Goal: Find specific page/section: Find specific page/section

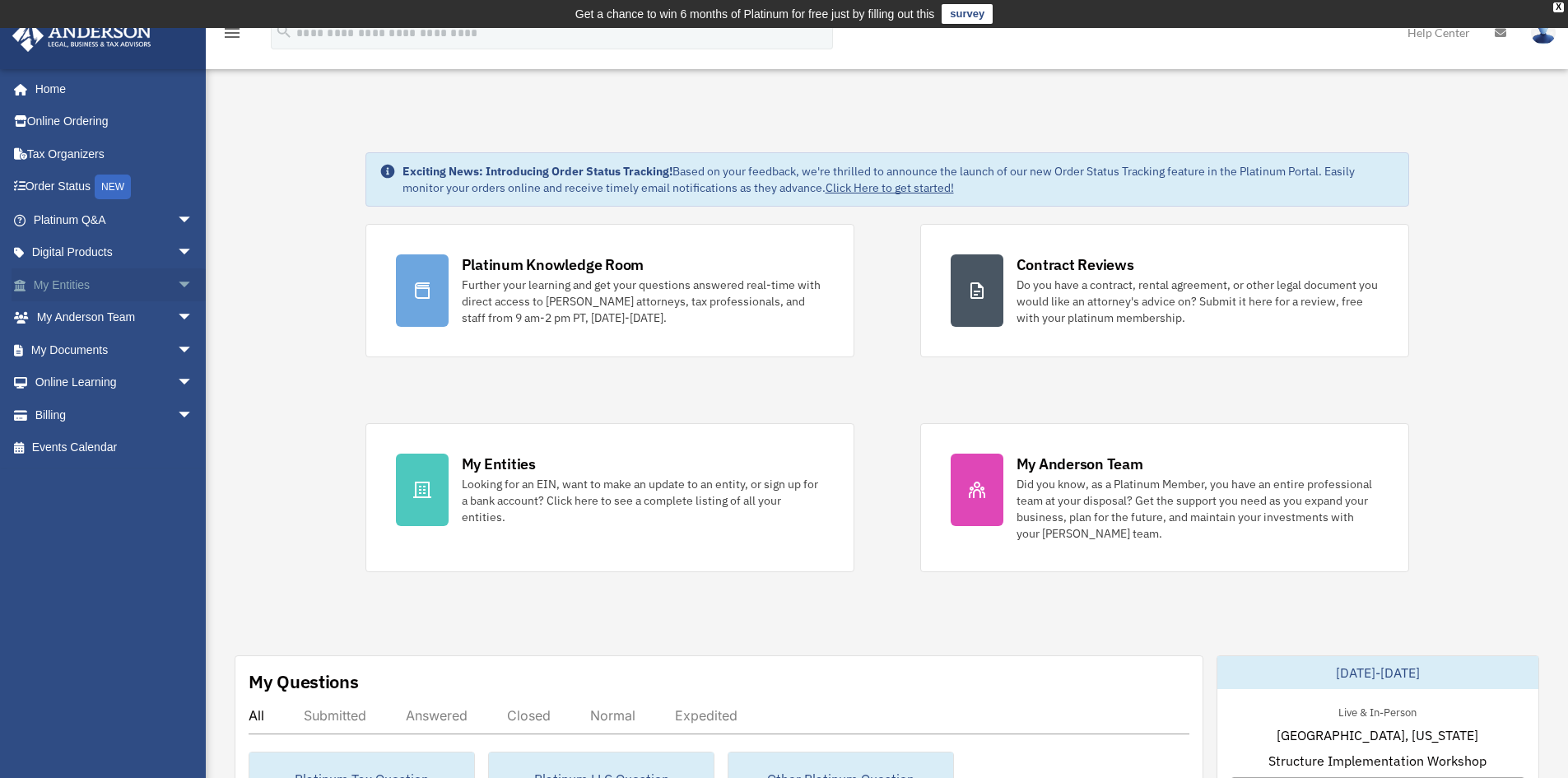
click at [62, 279] on link "My Entities arrow_drop_down" at bounding box center [115, 284] width 207 height 33
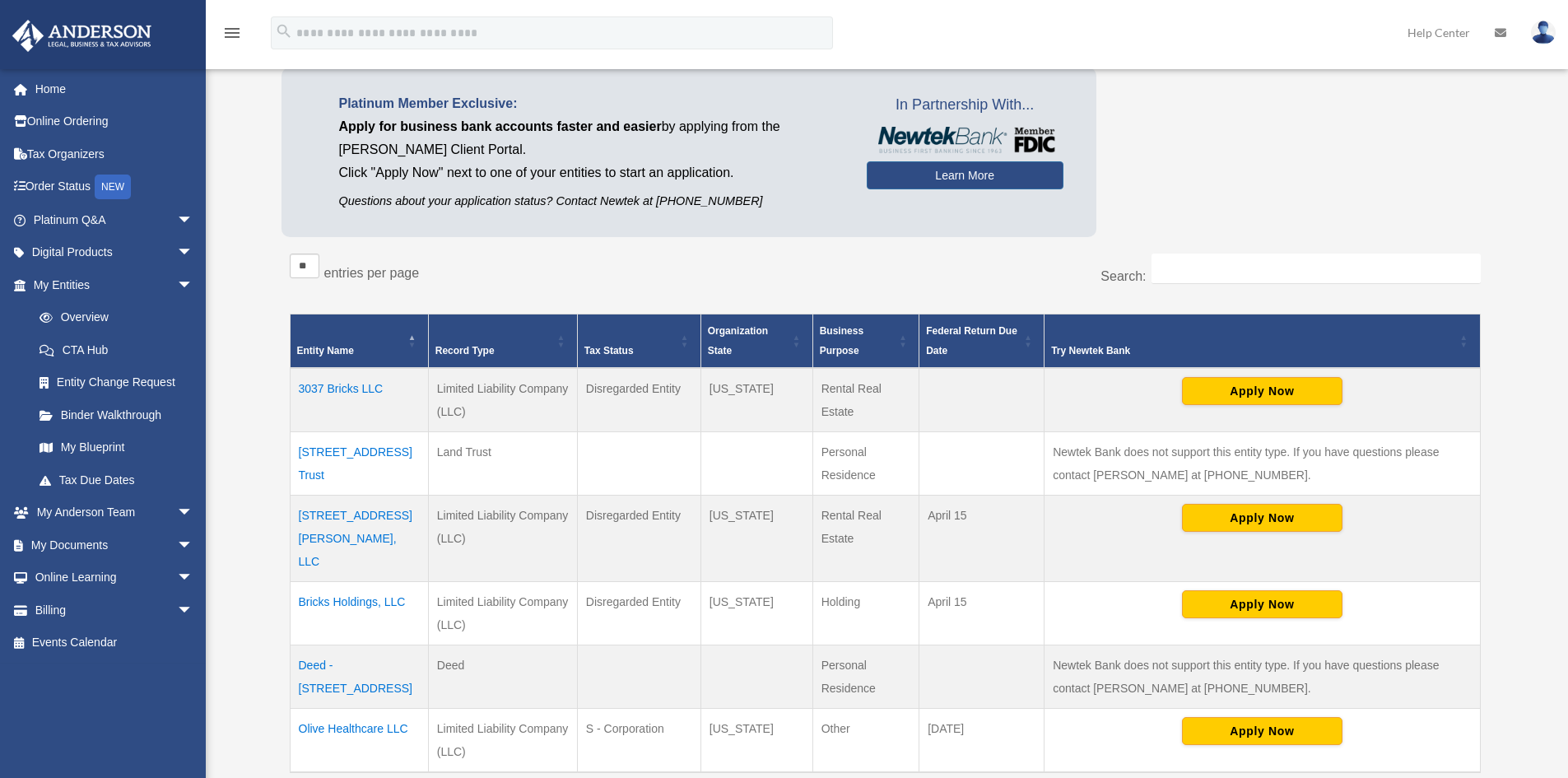
scroll to position [174, 0]
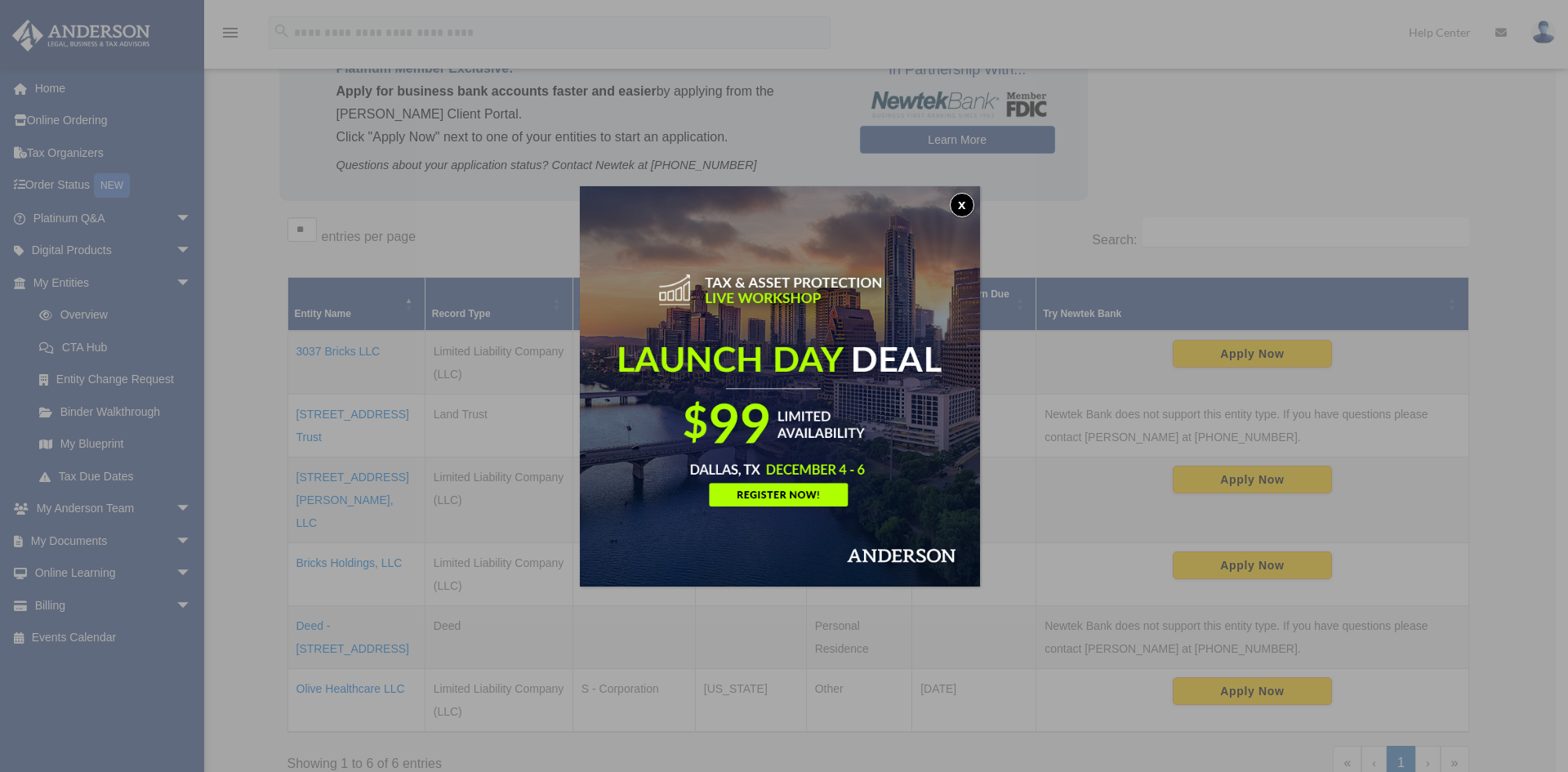
click at [963, 198] on button "x" at bounding box center [962, 205] width 25 height 25
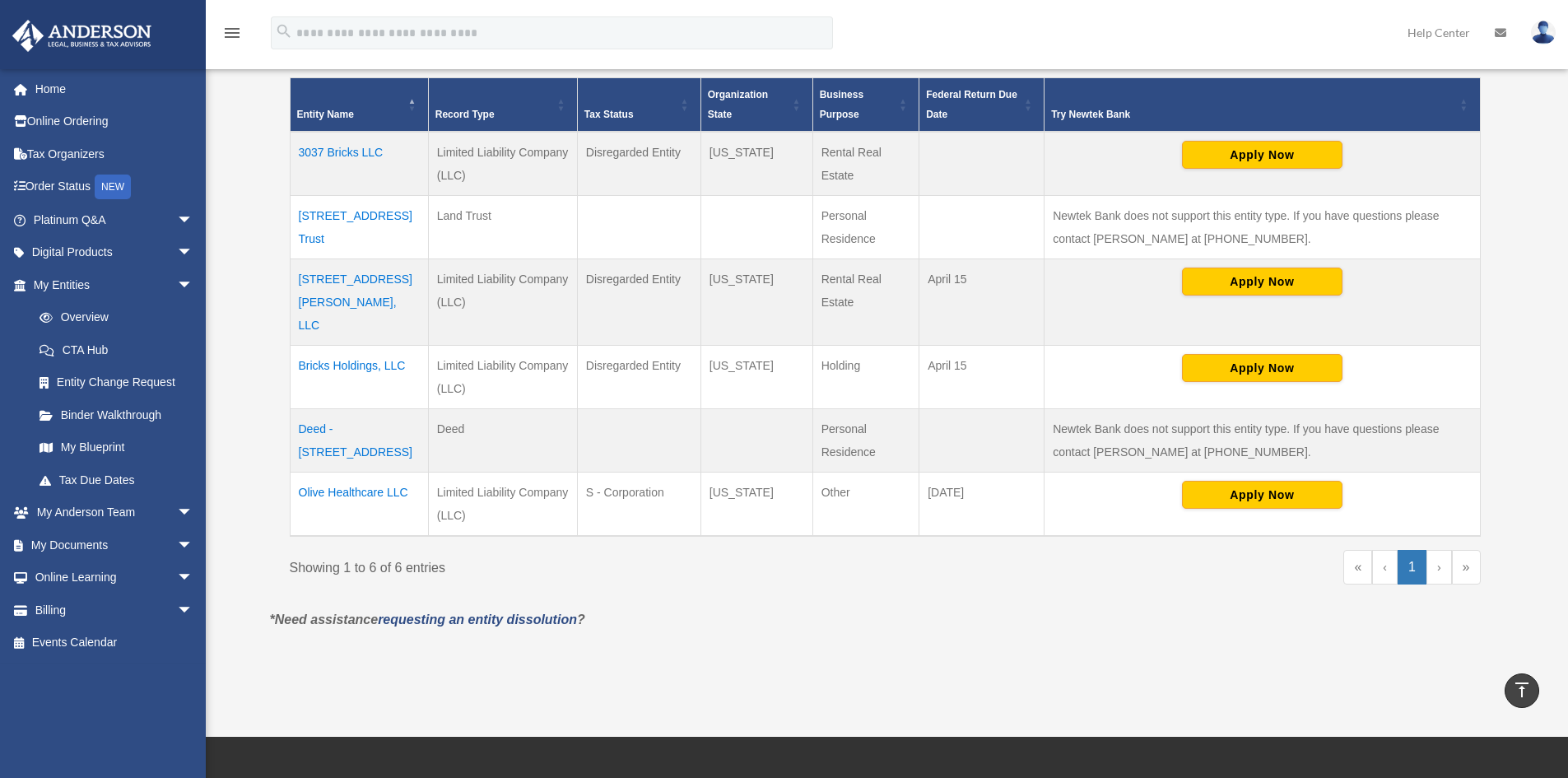
scroll to position [339, 0]
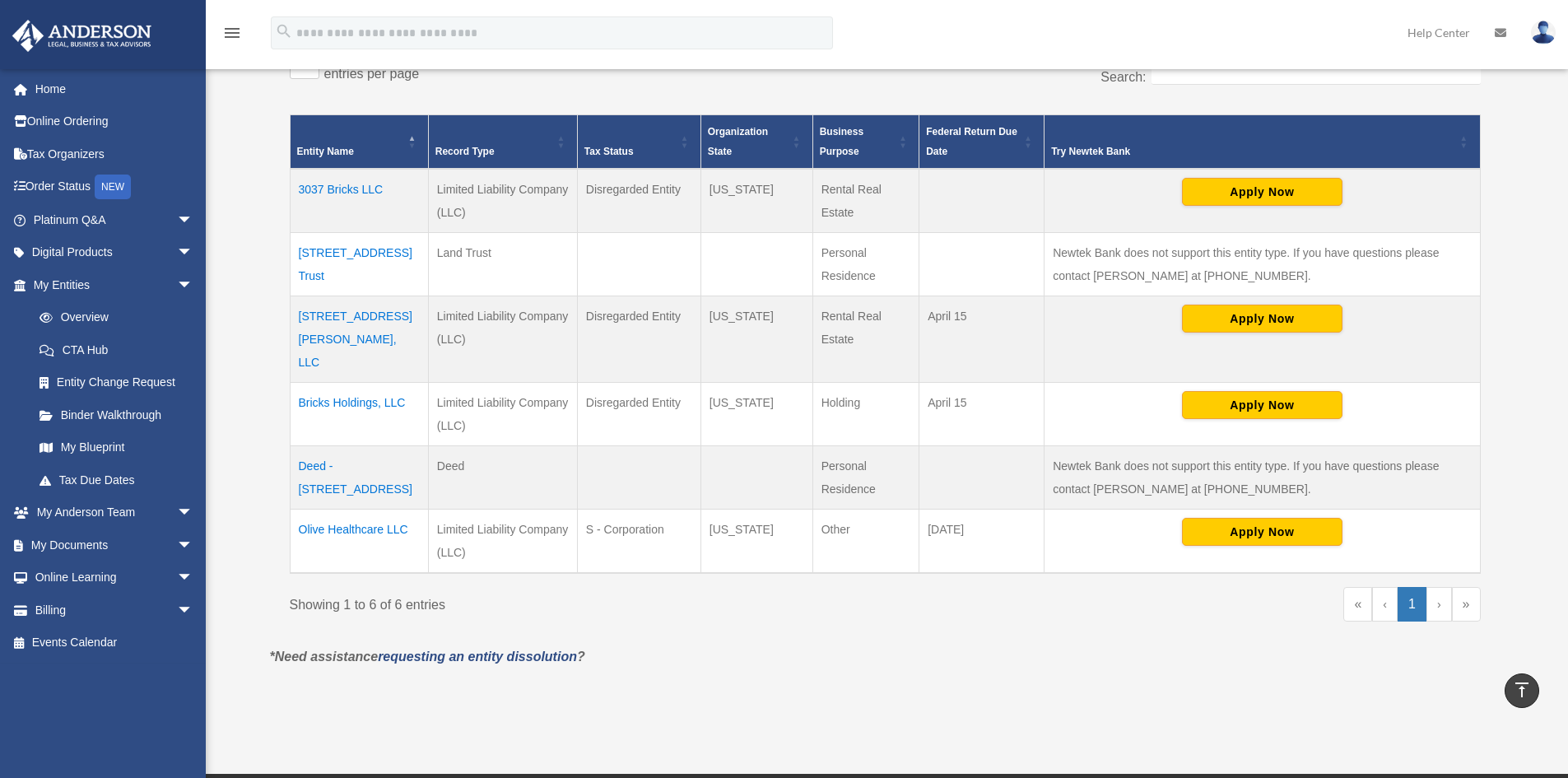
click at [344, 446] on td "Deed - [STREET_ADDRESS]" at bounding box center [359, 478] width 139 height 63
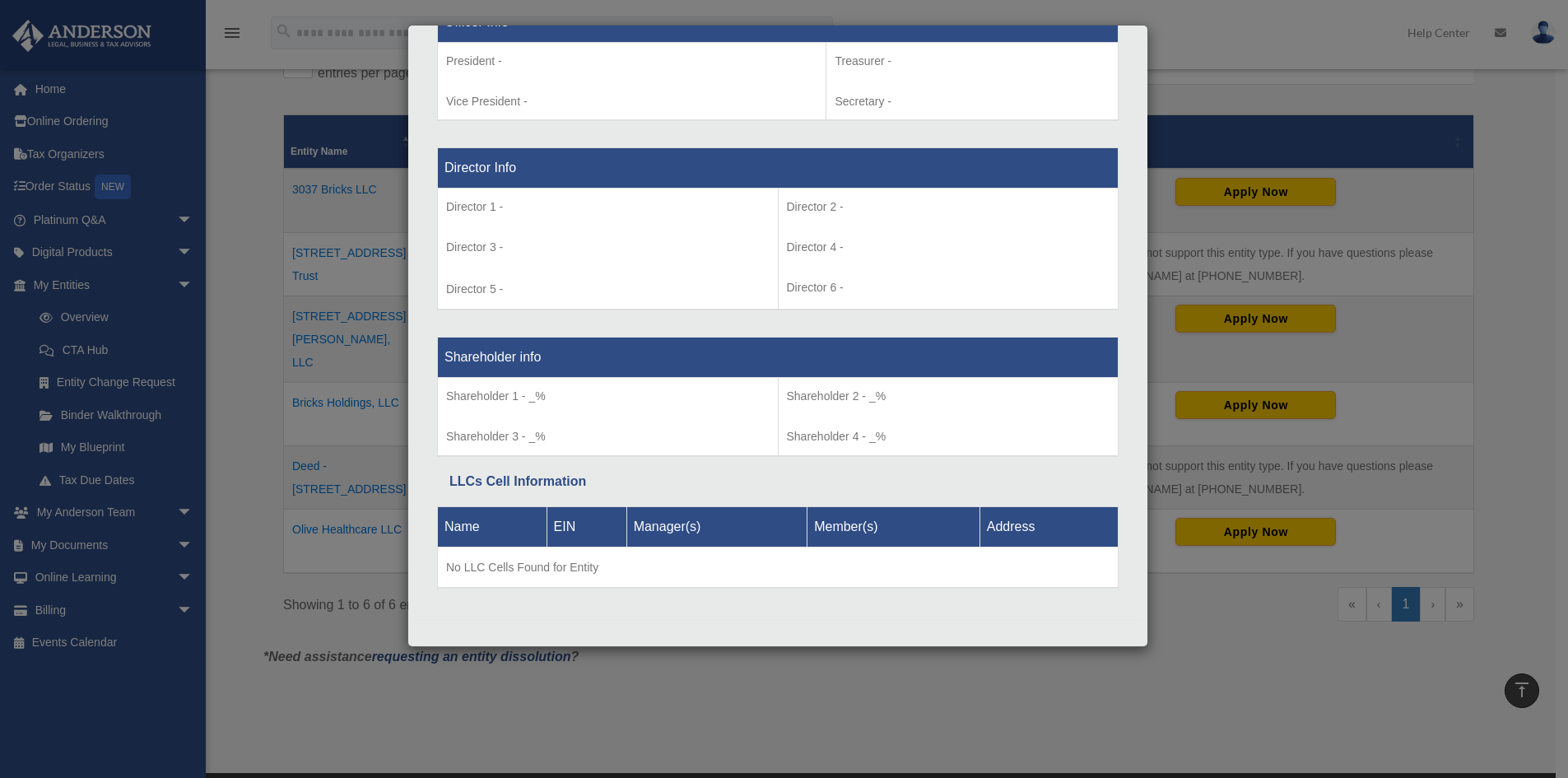
scroll to position [1103, 0]
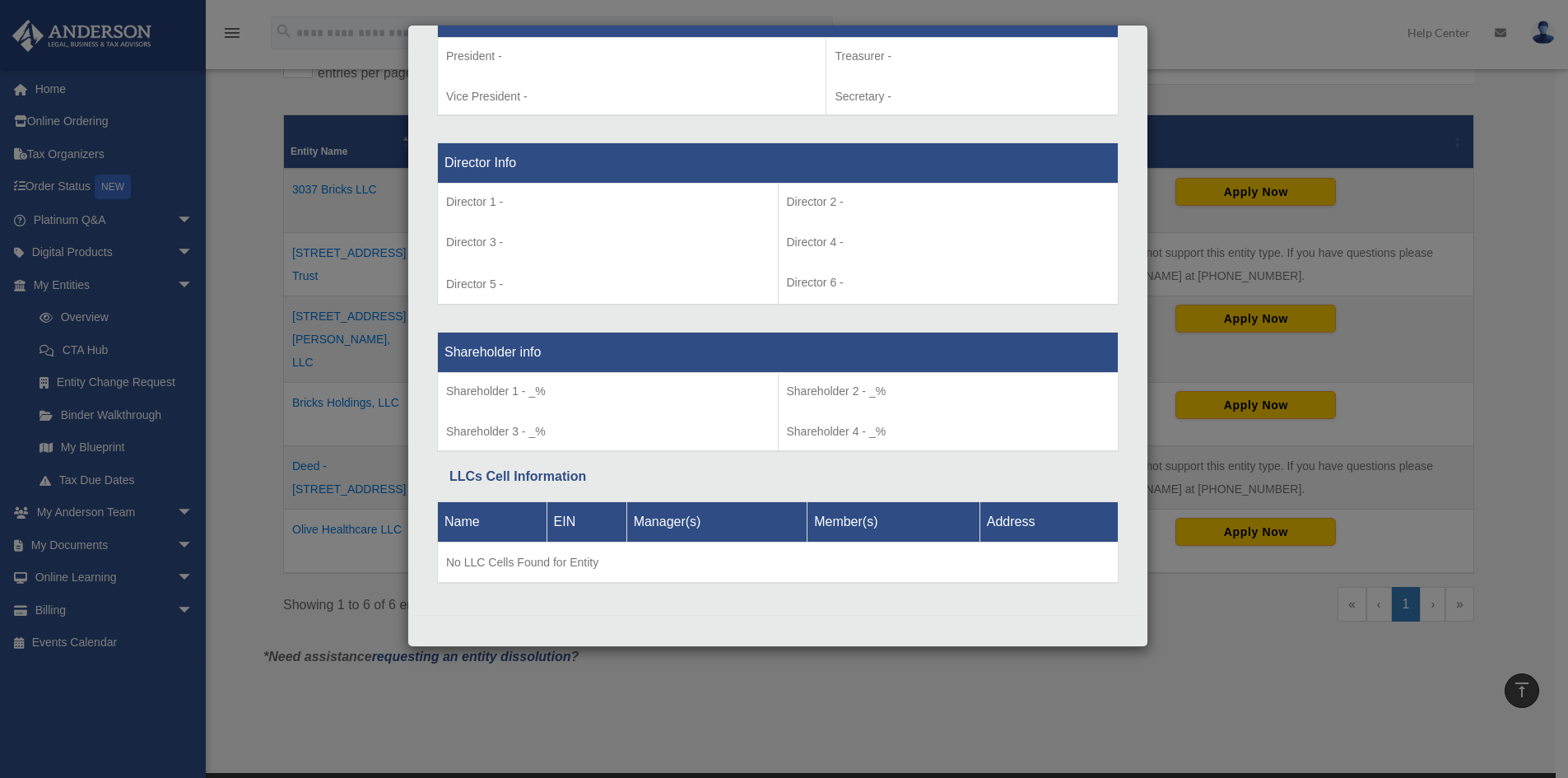
click at [1334, 634] on div "Details × Articles Sent Organizational Date" at bounding box center [784, 389] width 1568 height 778
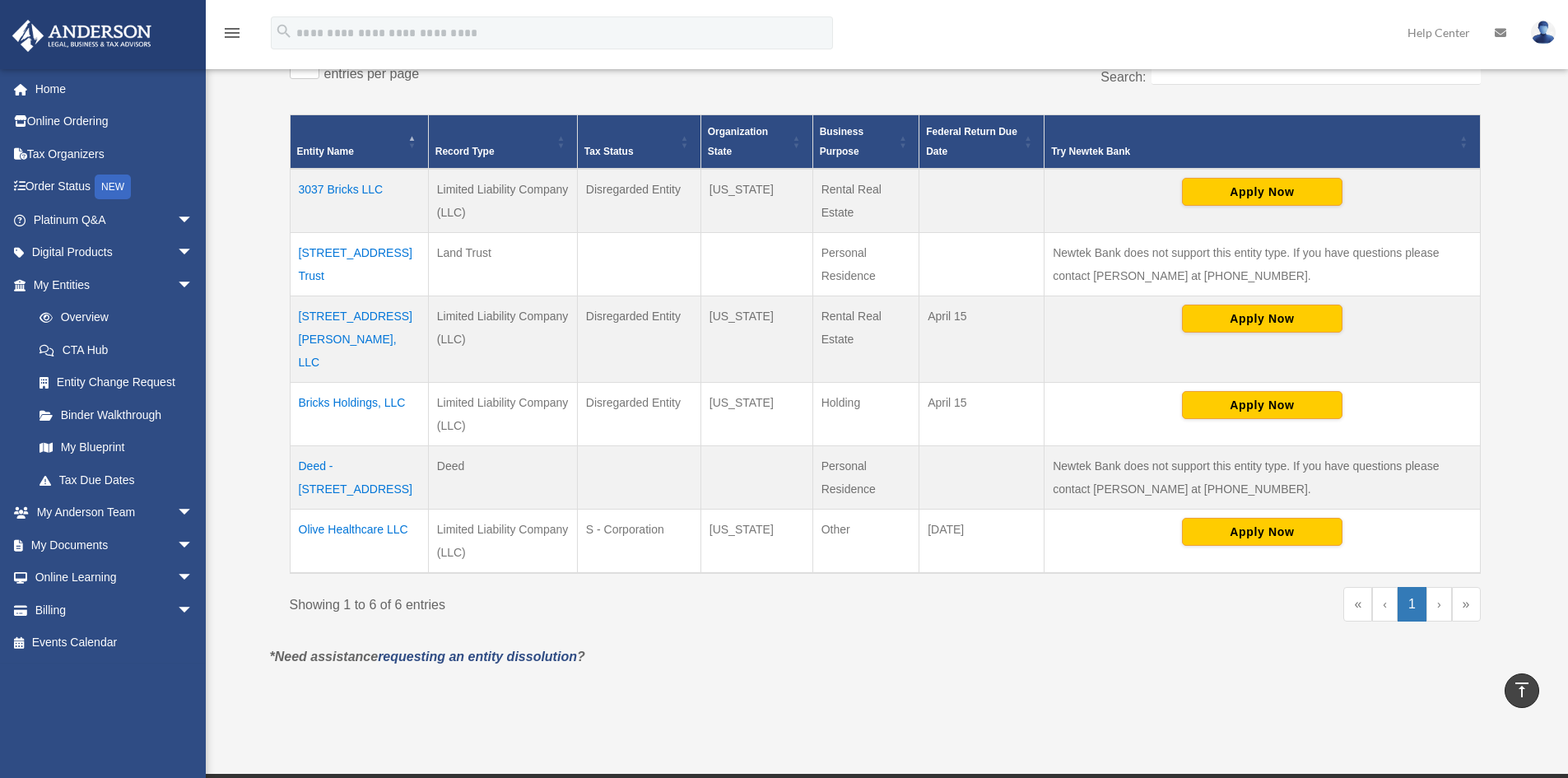
click at [336, 252] on td "[STREET_ADDRESS] Trust" at bounding box center [359, 264] width 139 height 63
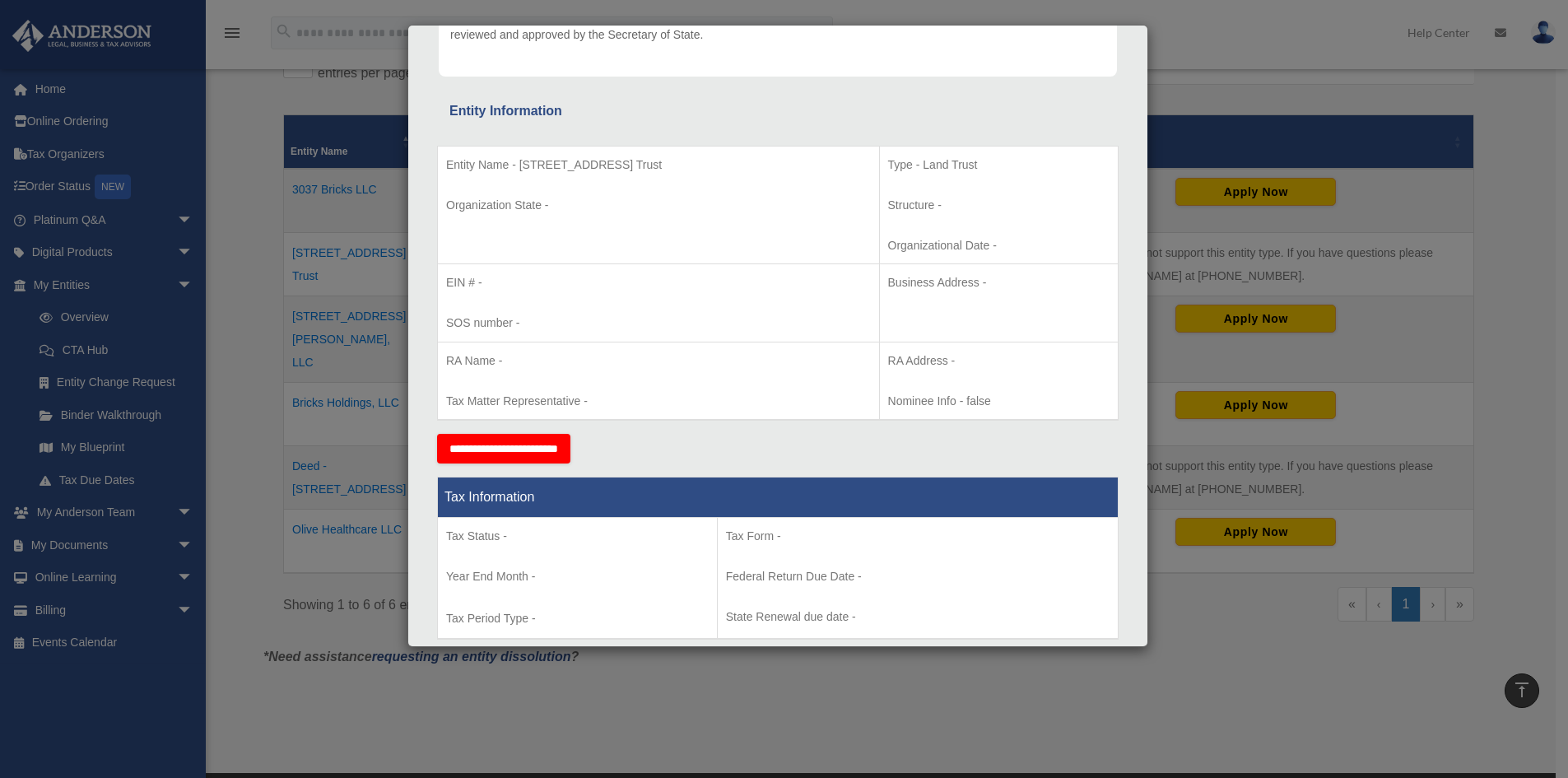
scroll to position [0, 0]
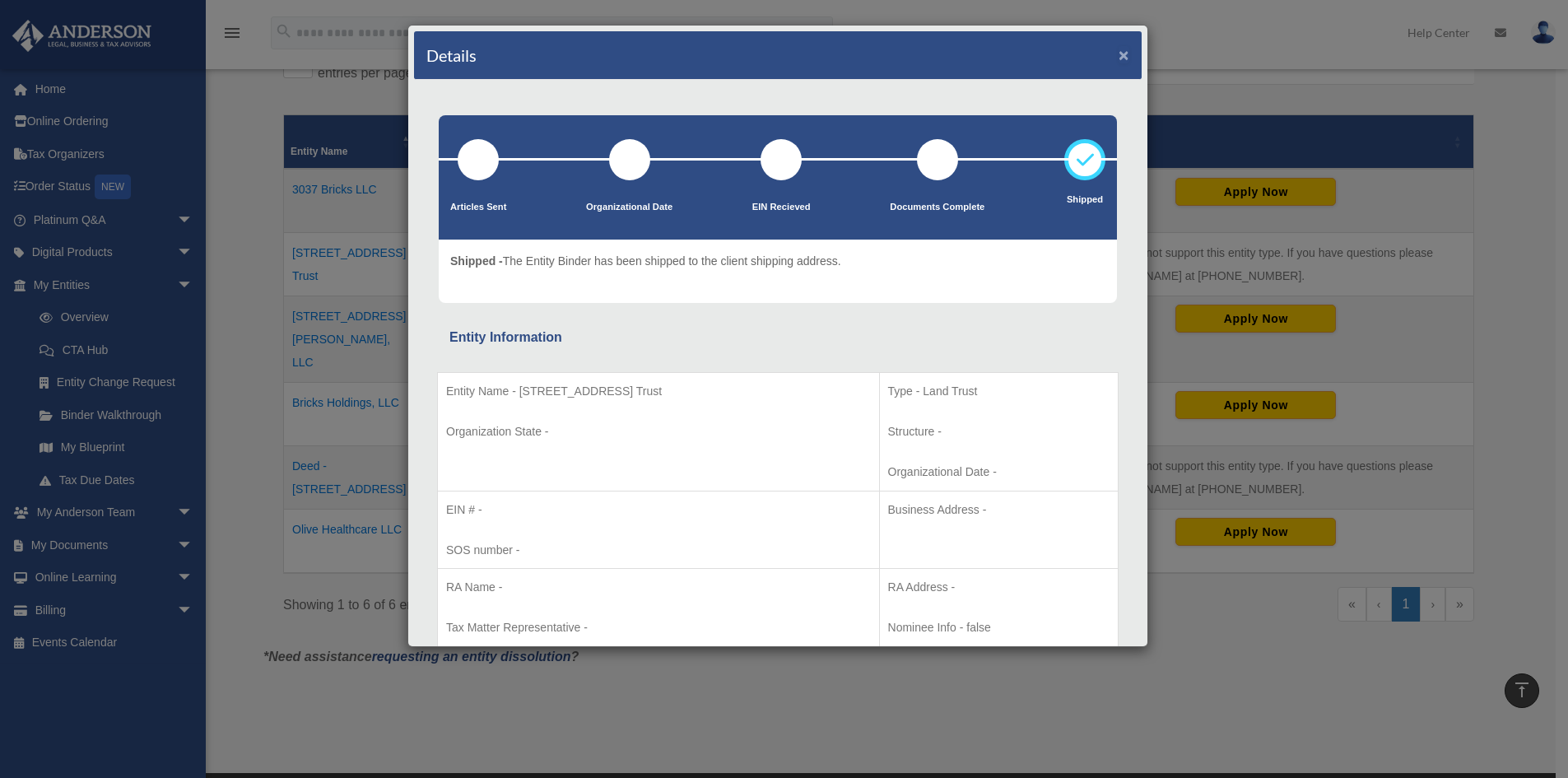
click at [1118, 54] on button "×" at bounding box center [1123, 55] width 11 height 17
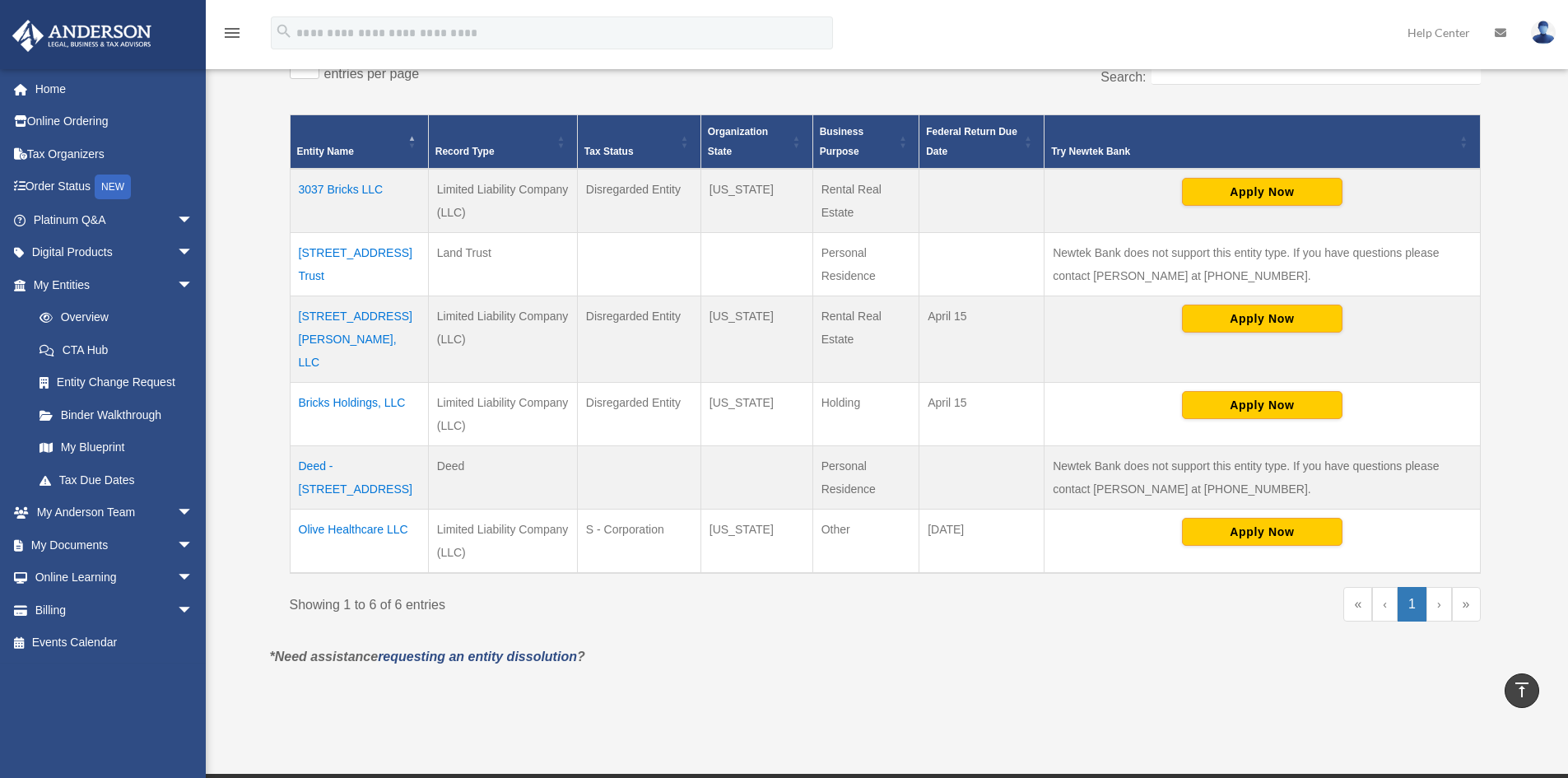
click at [339, 187] on td "3037 Bricks LLC" at bounding box center [359, 200] width 139 height 64
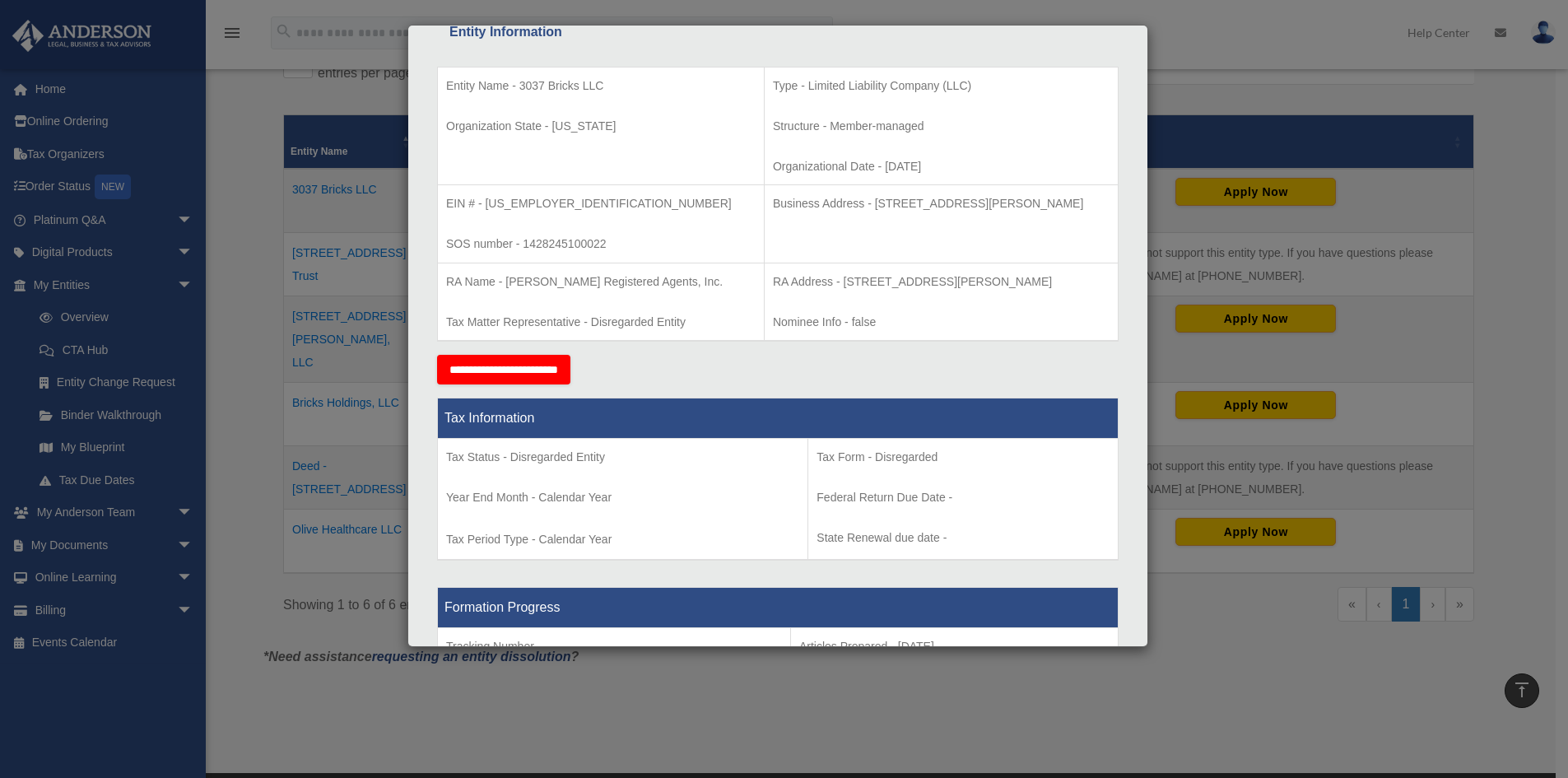
scroll to position [329, 0]
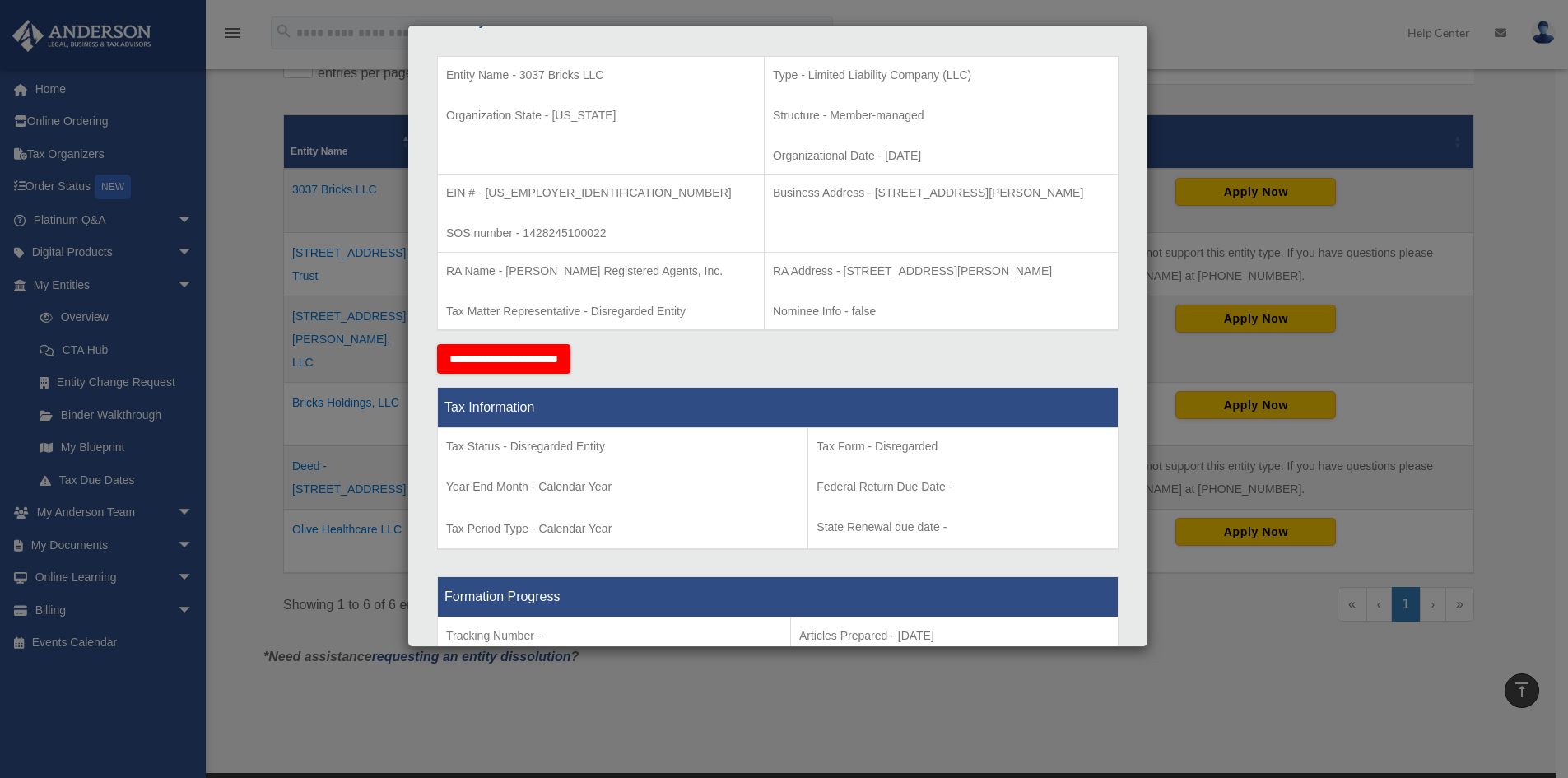
click at [1276, 693] on div "Details × Articles Sent Organizational Date" at bounding box center [784, 389] width 1568 height 778
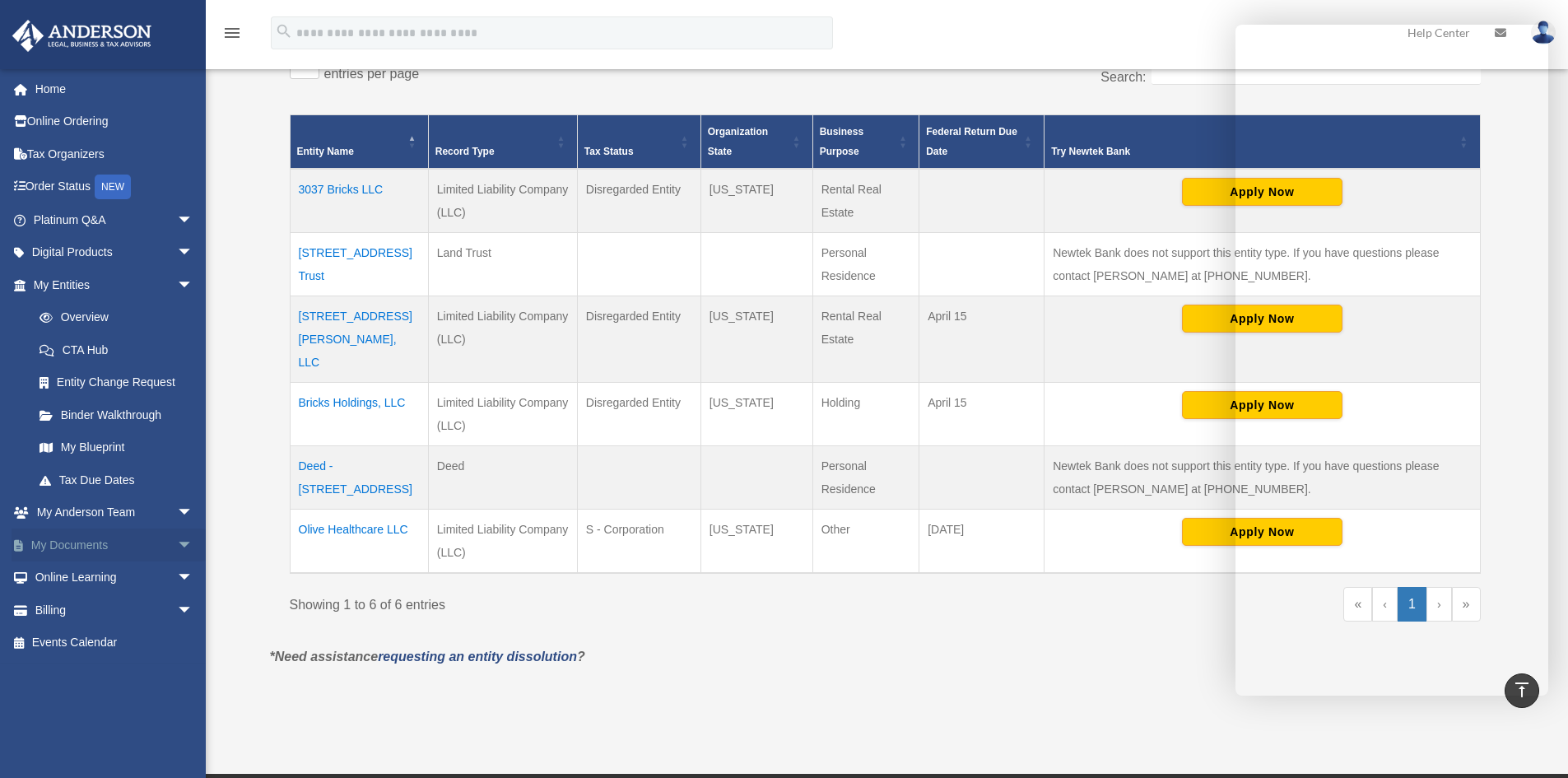
click at [109, 546] on link "My Documents arrow_drop_down" at bounding box center [115, 545] width 207 height 33
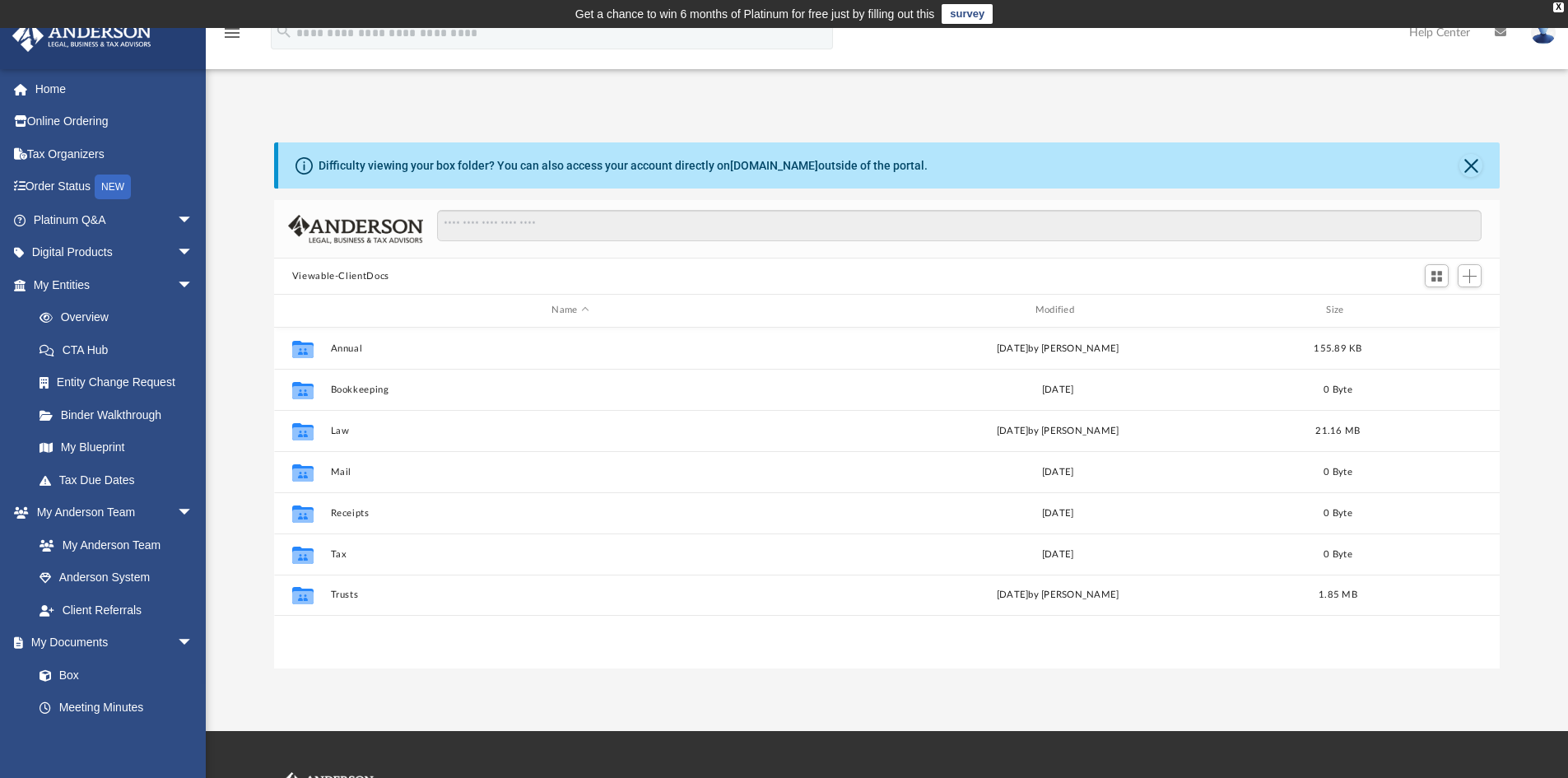
scroll to position [363, 1213]
